Goal: Task Accomplishment & Management: Complete application form

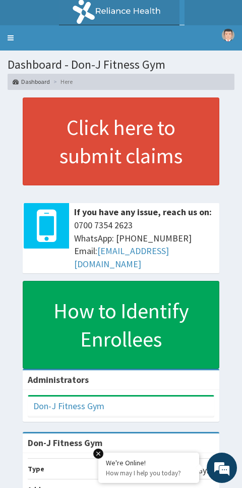
click at [11, 42] on link "Toggle navigation" at bounding box center [10, 37] width 21 height 25
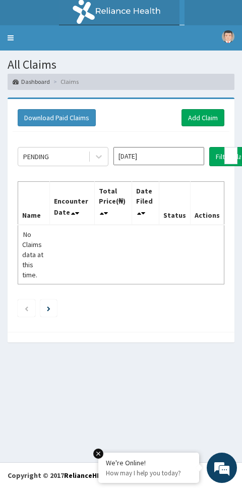
click at [198, 115] on link "Add Claim" at bounding box center [203, 117] width 43 height 17
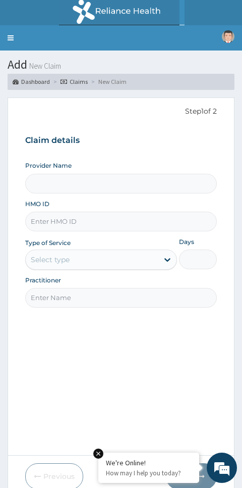
type input "Don-J Fitness Gym"
type input "1"
click at [48, 221] on input "HMO ID" at bounding box center [121, 221] width 192 height 20
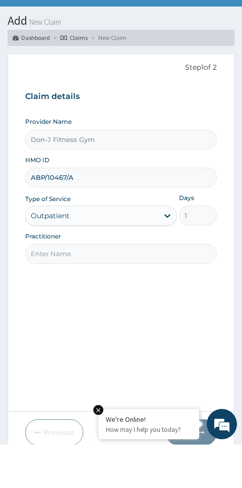
type input "ABP/10467/A"
click at [63, 288] on input "Practitioner" at bounding box center [121, 298] width 192 height 20
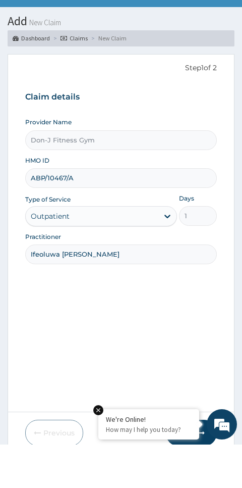
type input "Ifeoluwa [PERSON_NAME]"
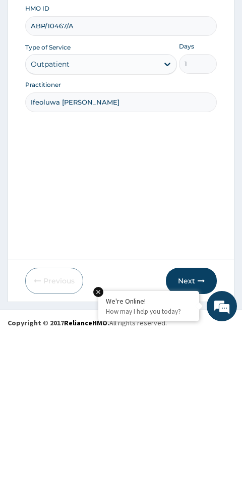
scroll to position [42, 0]
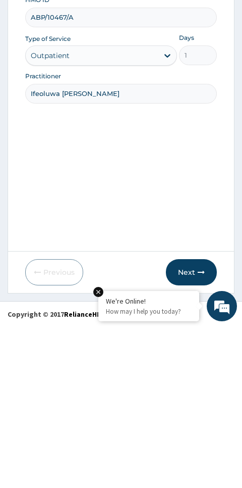
click at [190, 420] on button "Next" at bounding box center [191, 433] width 51 height 26
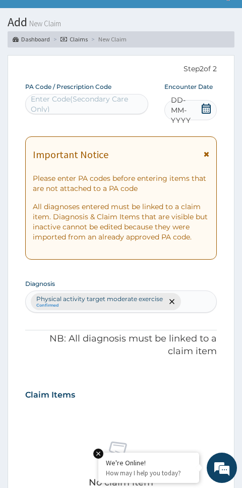
click at [198, 108] on span "DD-MM-YYYY" at bounding box center [186, 110] width 30 height 30
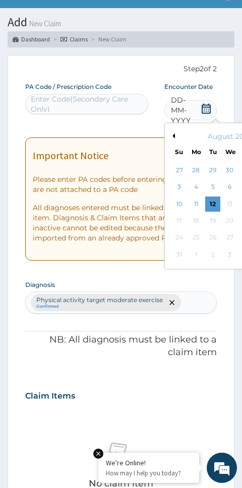
click at [212, 201] on div "12" at bounding box center [212, 203] width 15 height 15
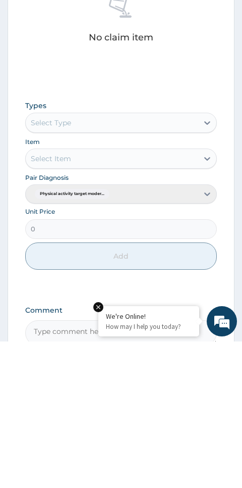
scroll to position [337, 0]
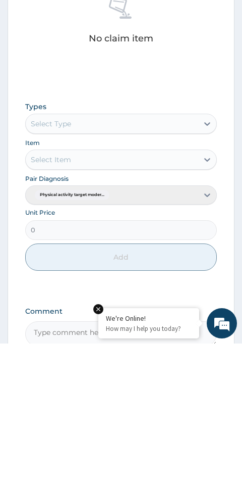
type input "PA/028FB4"
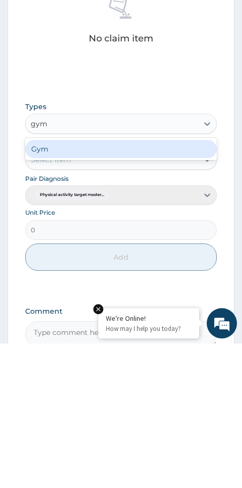
click at [66, 284] on div "Gym" at bounding box center [121, 293] width 192 height 18
type input "gym"
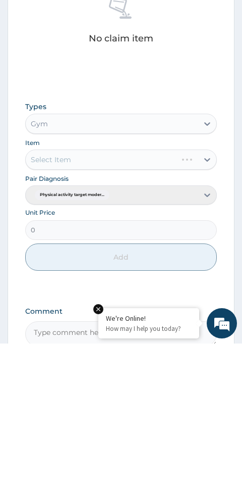
scroll to position [385, 0]
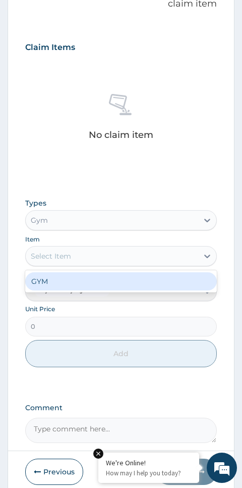
click at [55, 278] on div "GYM" at bounding box center [121, 281] width 192 height 18
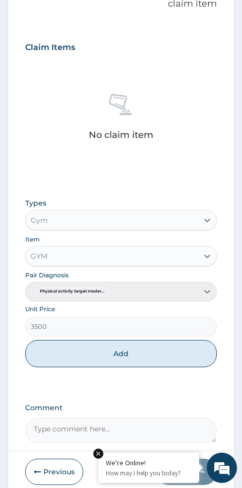
click at [133, 347] on button "Add" at bounding box center [121, 353] width 192 height 27
type input "0"
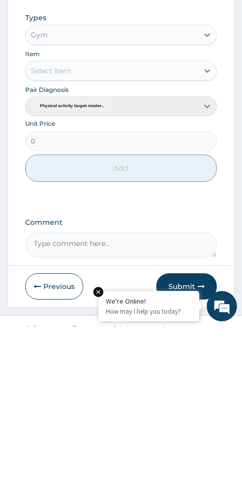
scroll to position [374, 0]
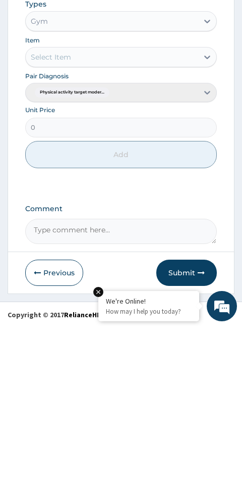
click at [58, 380] on textarea "Comment" at bounding box center [121, 392] width 192 height 25
type textarea "Gym Session"
click at [190, 421] on button "Submit" at bounding box center [186, 434] width 61 height 26
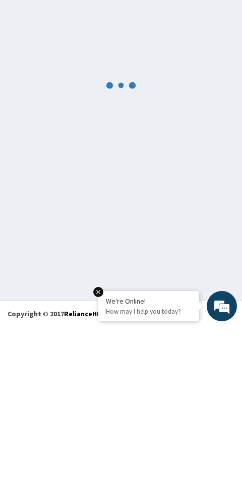
scroll to position [57, 0]
